Goal: Task Accomplishment & Management: Manage account settings

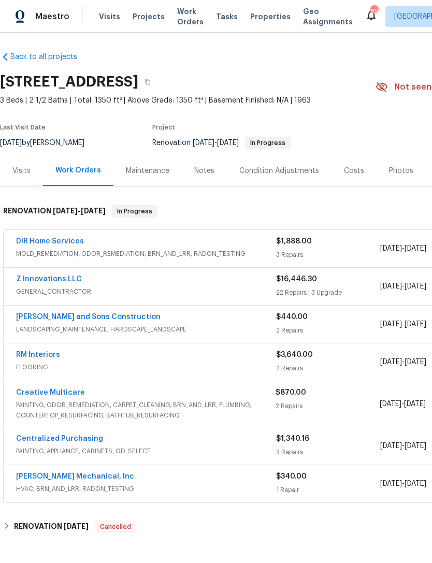
scroll to position [2, 0]
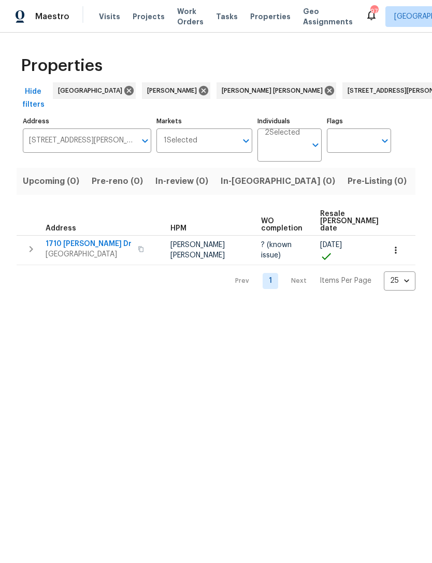
scroll to position [0, 64]
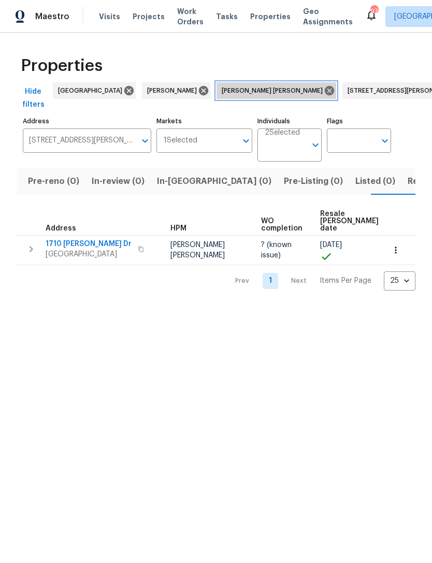
click at [325, 91] on icon at bounding box center [329, 90] width 9 height 9
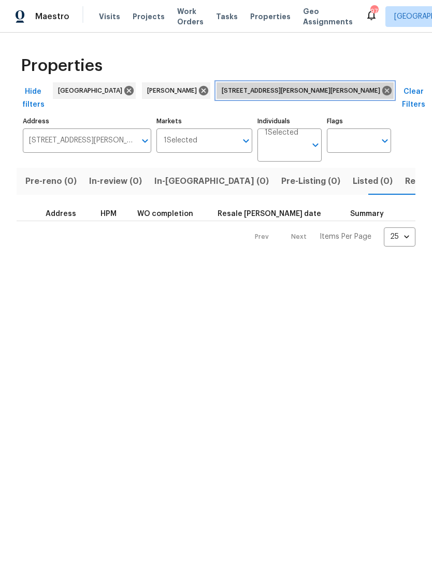
click at [382, 91] on icon at bounding box center [386, 90] width 9 height 9
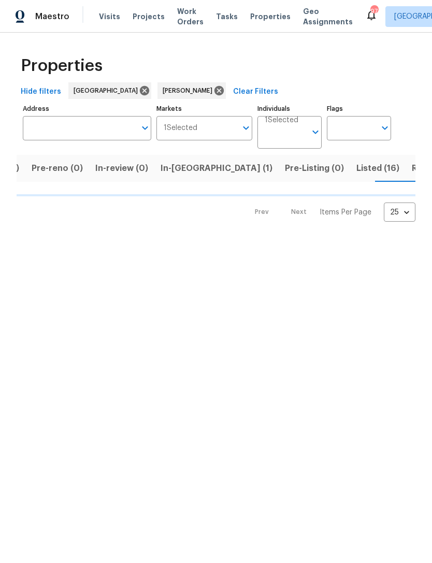
scroll to position [0, 70]
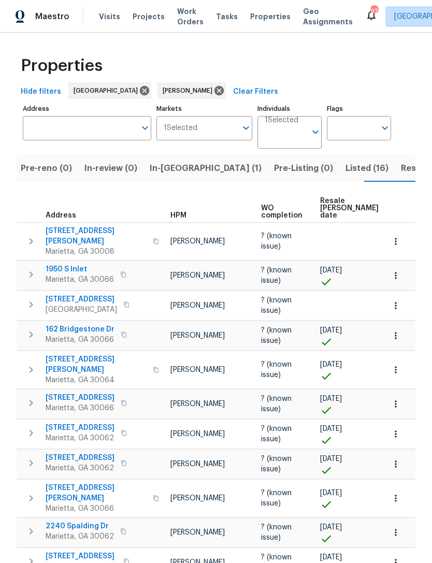
click at [172, 164] on span "In-reno (1)" at bounding box center [206, 168] width 112 height 15
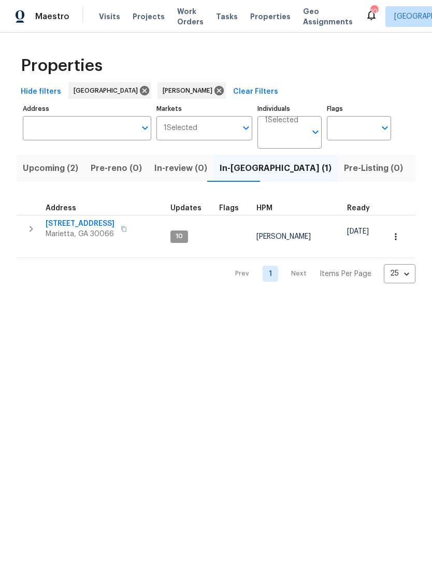
click at [68, 227] on span "692 Suholden Cir" at bounding box center [80, 224] width 69 height 10
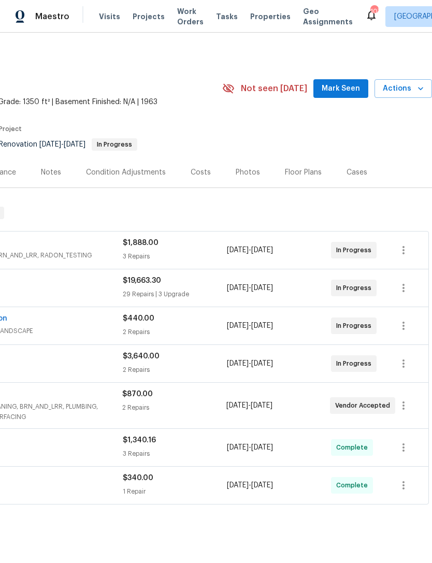
scroll to position [0, 153]
click at [339, 89] on span "Mark Seen" at bounding box center [341, 88] width 38 height 13
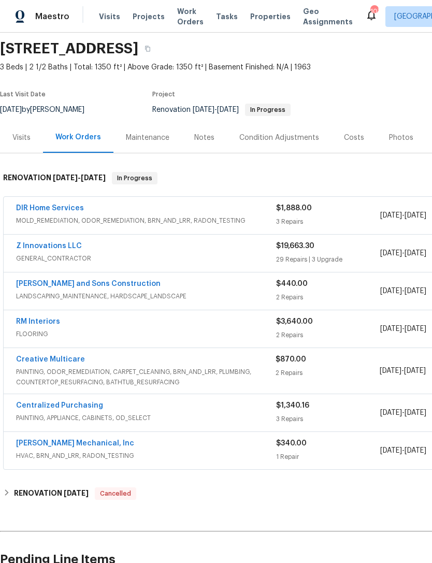
scroll to position [35, 0]
click at [52, 248] on link "Z Innovations LLC" at bounding box center [49, 245] width 66 height 7
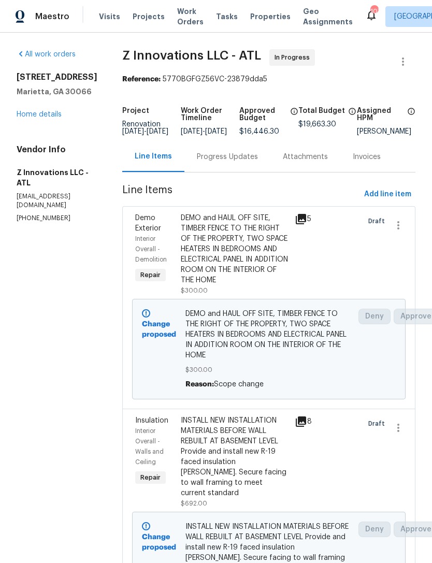
click at [232, 162] on div "Progress Updates" at bounding box center [227, 157] width 61 height 10
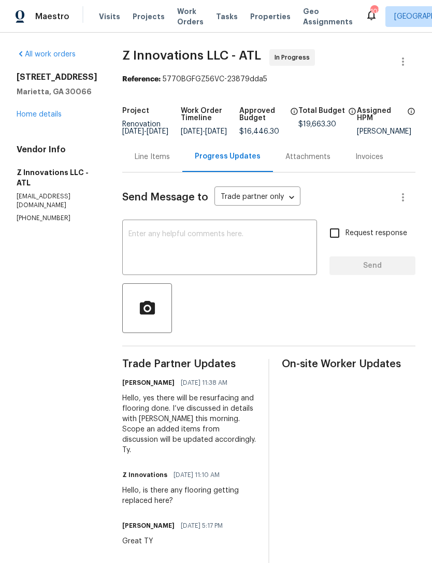
click at [40, 114] on link "Home details" at bounding box center [39, 114] width 45 height 7
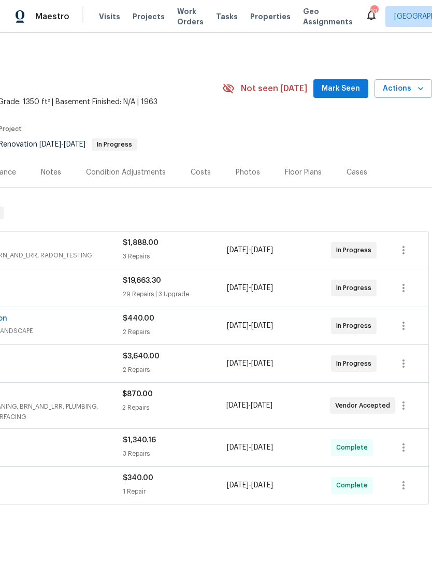
scroll to position [0, 153]
click at [339, 93] on span "Mark Seen" at bounding box center [341, 88] width 38 height 13
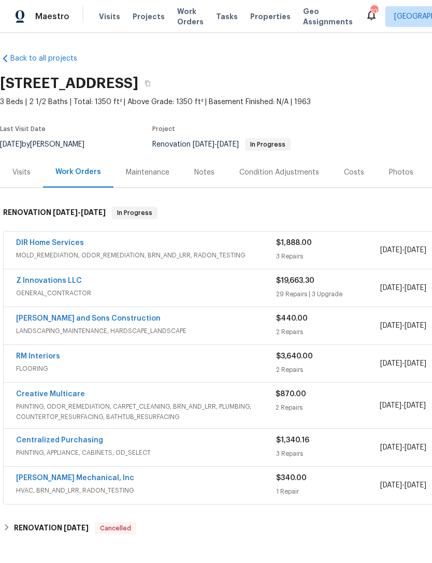
scroll to position [0, -1]
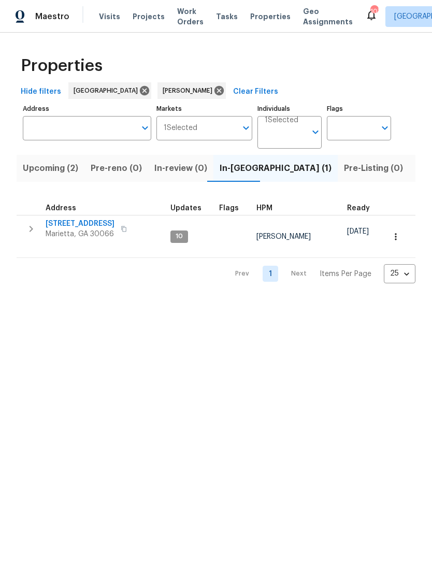
click at [58, 173] on span "Upcoming (2)" at bounding box center [50, 168] width 55 height 15
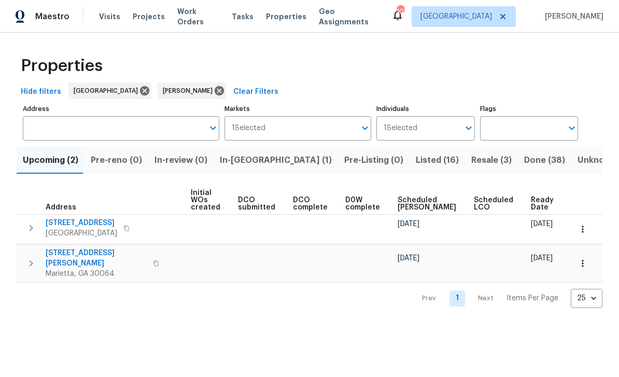
scroll to position [0, 74]
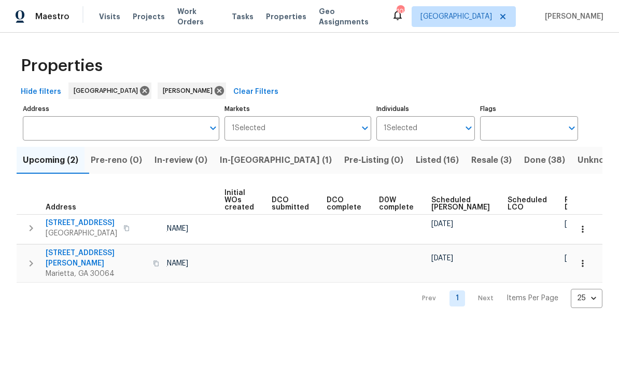
click at [432, 157] on span "Done (38)" at bounding box center [544, 160] width 41 height 15
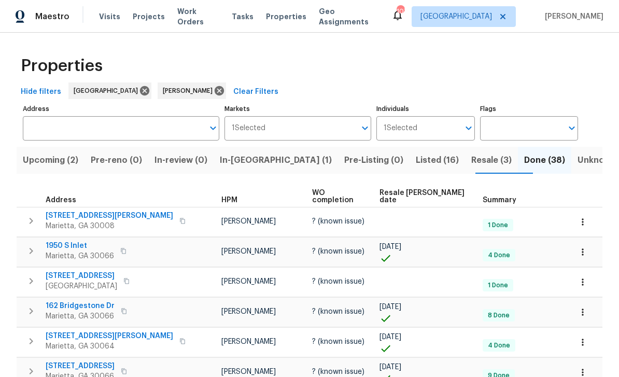
click at [65, 210] on span "2097 Kolb Ridge Ct SW" at bounding box center [109, 215] width 127 height 10
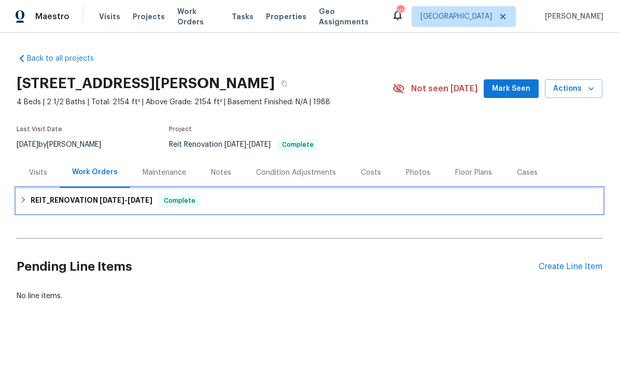
click at [82, 203] on h6 "REIT_RENOVATION 7/24/25 - 8/5/25" at bounding box center [92, 200] width 122 height 12
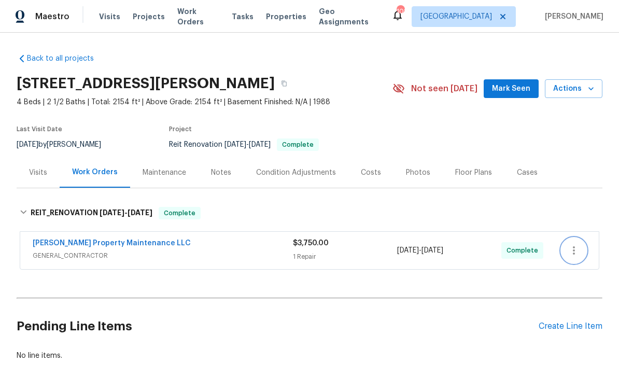
click at [567, 255] on button "button" at bounding box center [573, 250] width 25 height 25
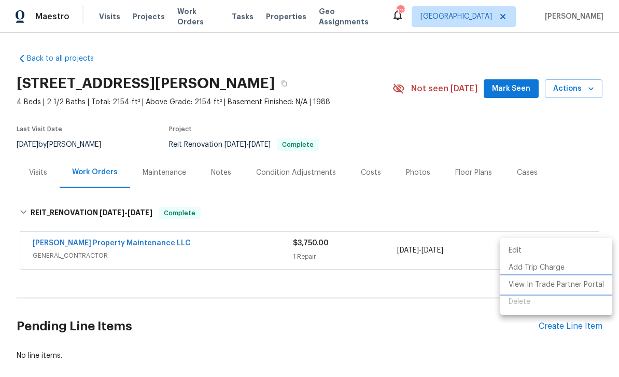
click at [581, 288] on li "View In Trade Partner Portal" at bounding box center [556, 284] width 112 height 17
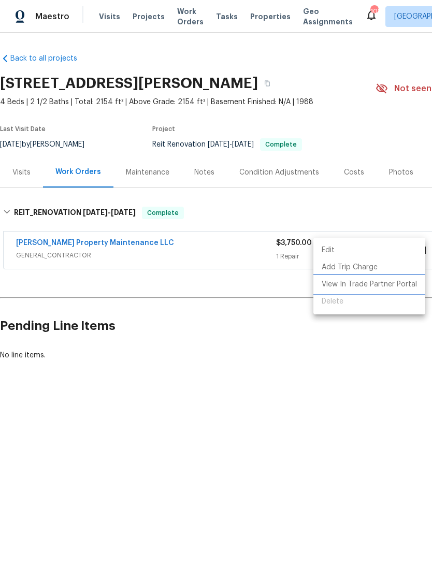
click at [379, 282] on li "View In Trade Partner Portal" at bounding box center [369, 284] width 112 height 17
